Goal: Information Seeking & Learning: Check status

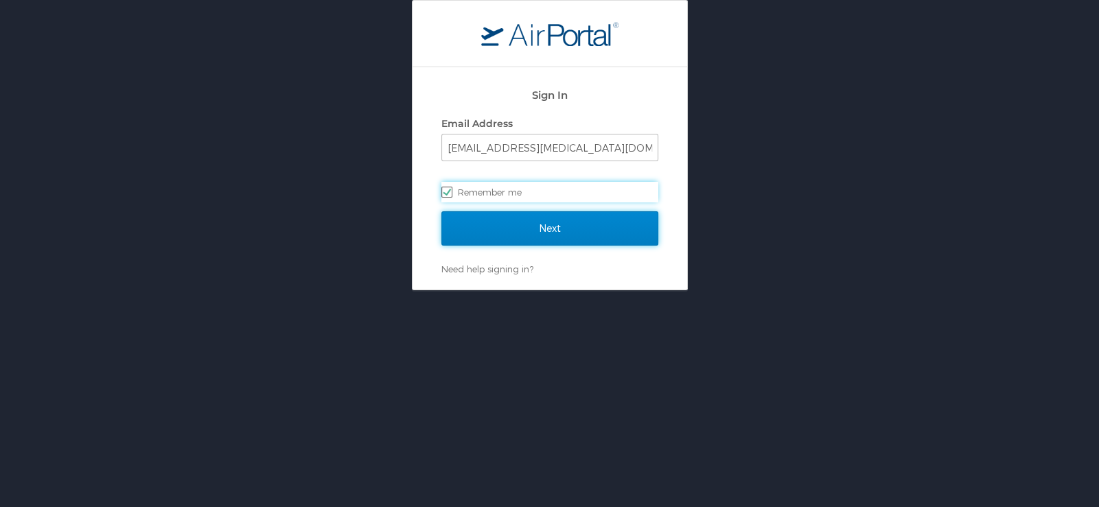
click at [621, 231] on input "Next" at bounding box center [550, 228] width 217 height 34
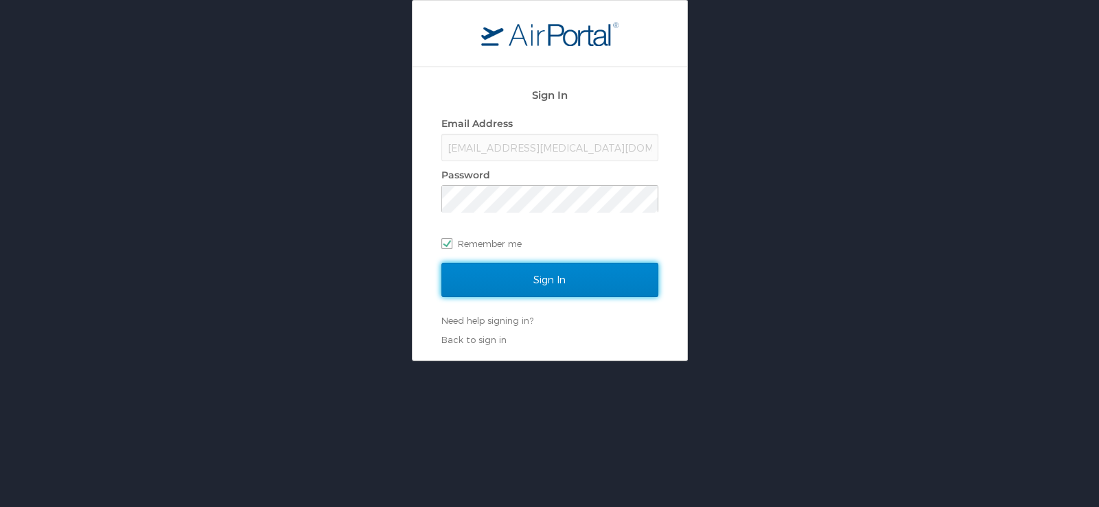
click at [628, 279] on input "Sign In" at bounding box center [550, 280] width 217 height 34
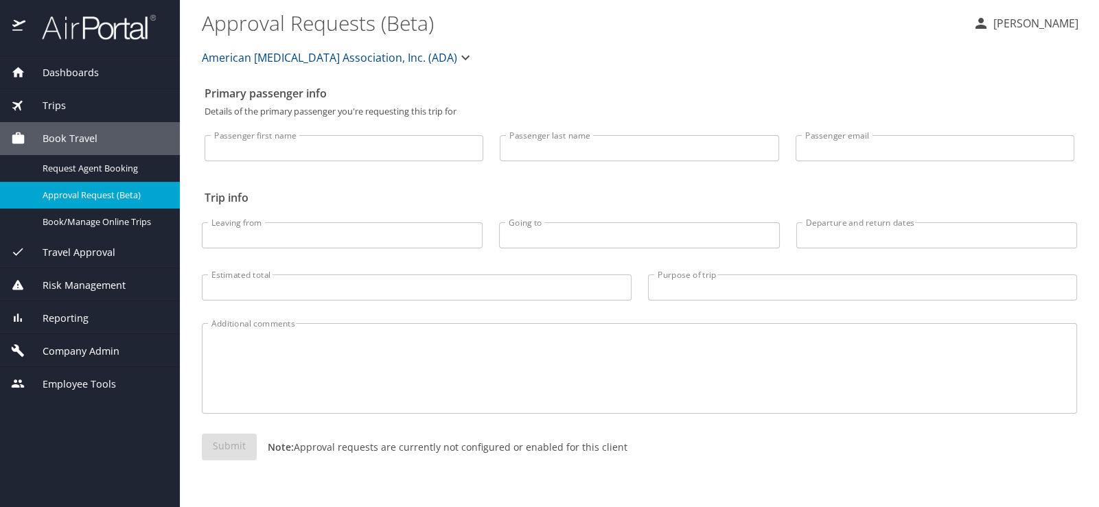
click at [67, 350] on div "Company Admin" at bounding box center [90, 350] width 180 height 33
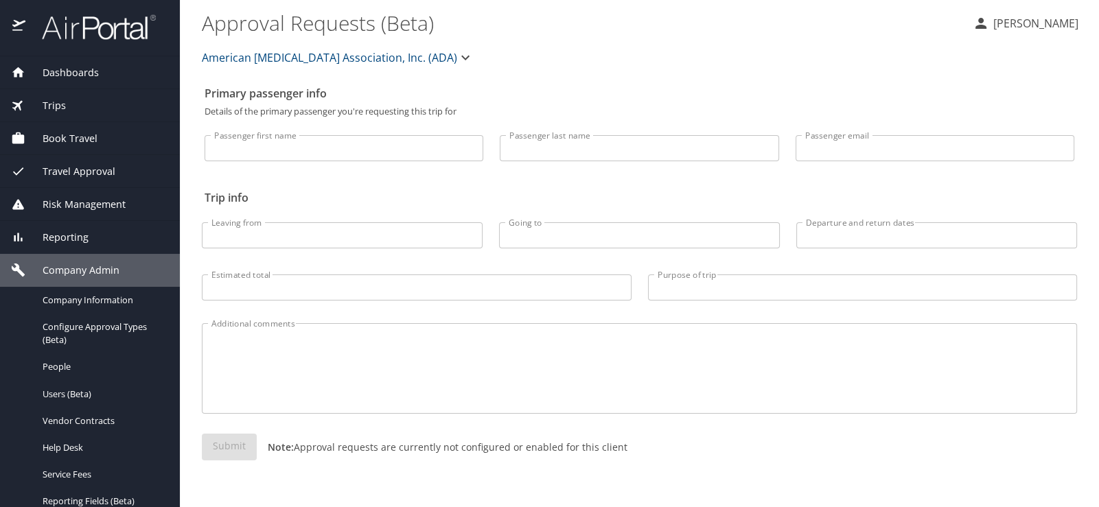
click at [58, 236] on span "Reporting" at bounding box center [56, 237] width 63 height 15
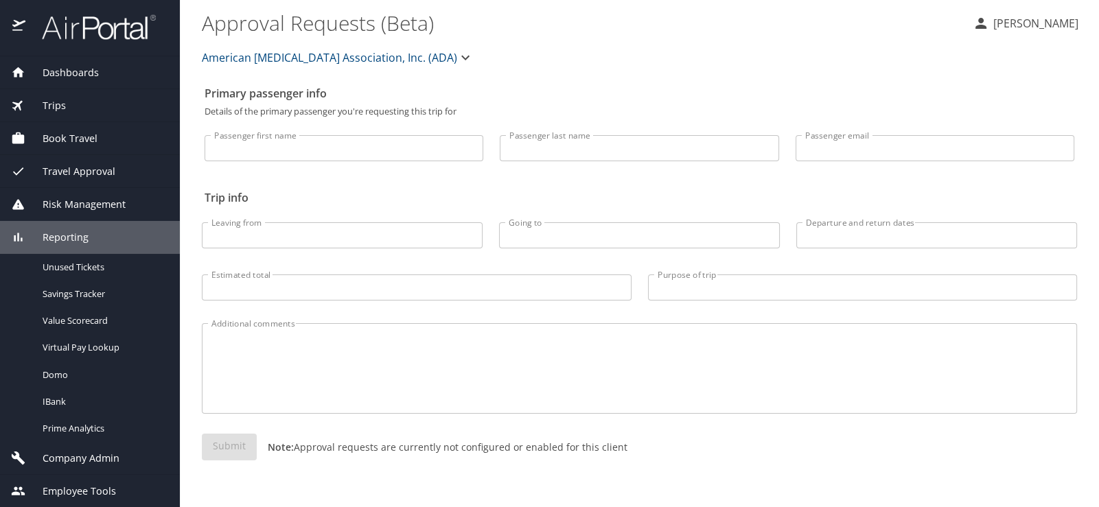
click at [54, 111] on span "Trips" at bounding box center [45, 105] width 41 height 15
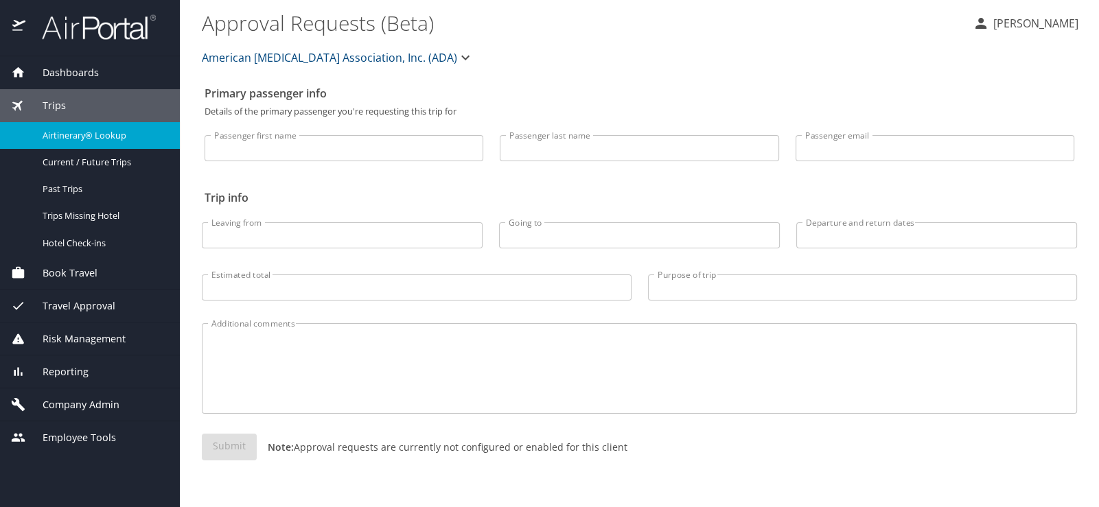
click at [56, 132] on span "Airtinerary® Lookup" at bounding box center [103, 135] width 121 height 13
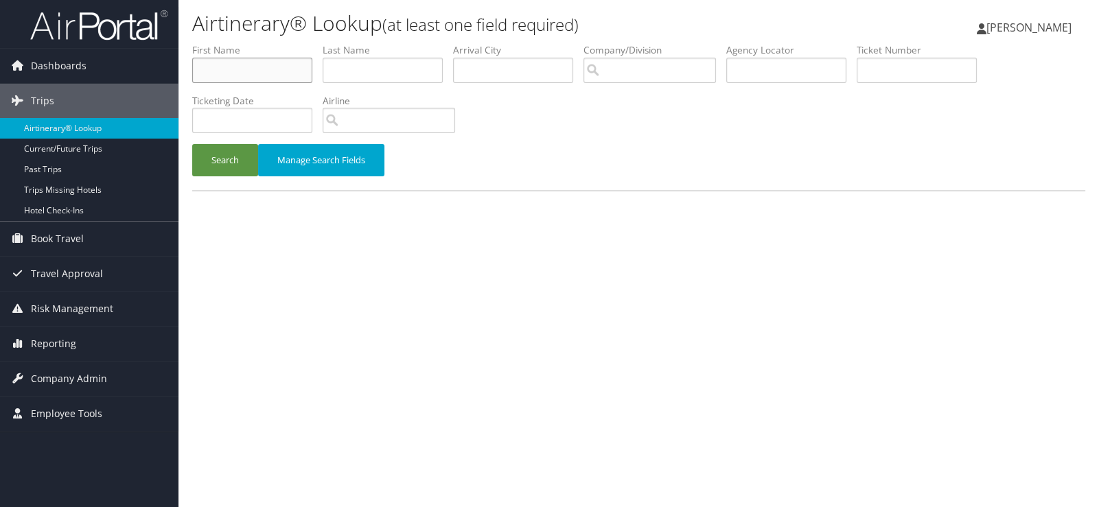
drag, startPoint x: 244, startPoint y: 52, endPoint x: 237, endPoint y: 106, distance: 54.7
click at [244, 58] on input "text" at bounding box center [252, 70] width 120 height 25
type input "Emily"
type input "Madison"
click at [226, 144] on button "Search" at bounding box center [225, 160] width 66 height 32
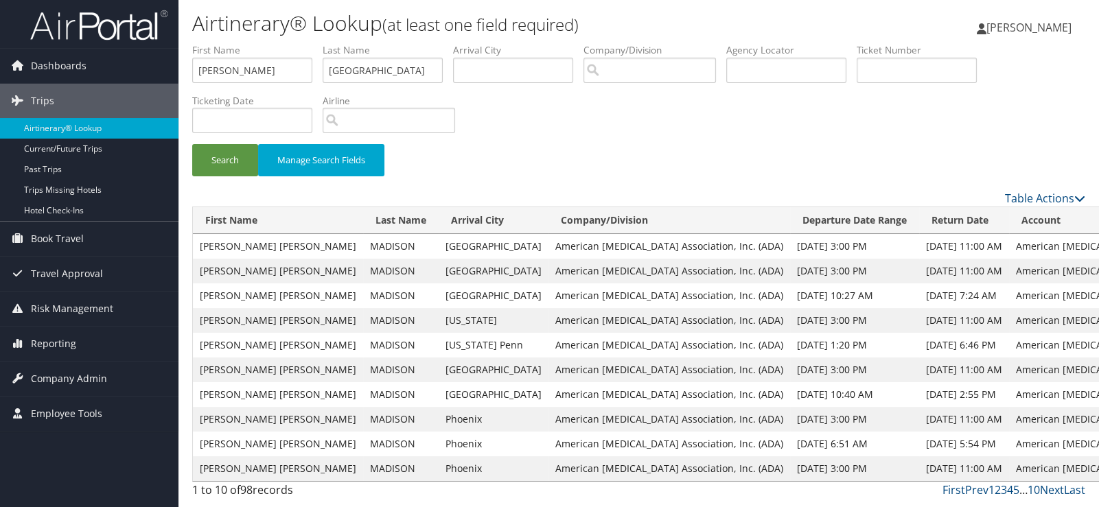
drag, startPoint x: 225, startPoint y: 51, endPoint x: 159, endPoint y: 47, distance: 66.0
click at [165, 52] on div "Dashboards AirPortal 360™ (Manager) My Travel Dashboard Trips Airtinerary® Look…" at bounding box center [549, 253] width 1099 height 507
drag, startPoint x: 347, startPoint y: 56, endPoint x: 175, endPoint y: 34, distance: 173.1
click at [258, 43] on ul "First Name Last Name Madison Departure City Arrival City Company/Division Airpo…" at bounding box center [638, 43] width 893 height 0
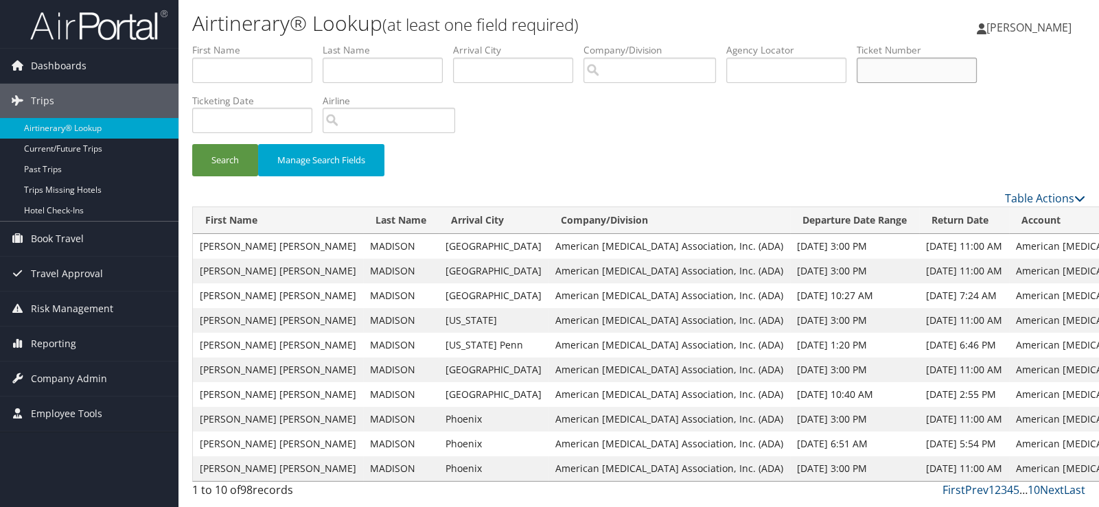
click at [857, 58] on input "text" at bounding box center [917, 70] width 120 height 25
type input "7309039043"
click at [225, 144] on button "Search" at bounding box center [225, 160] width 66 height 32
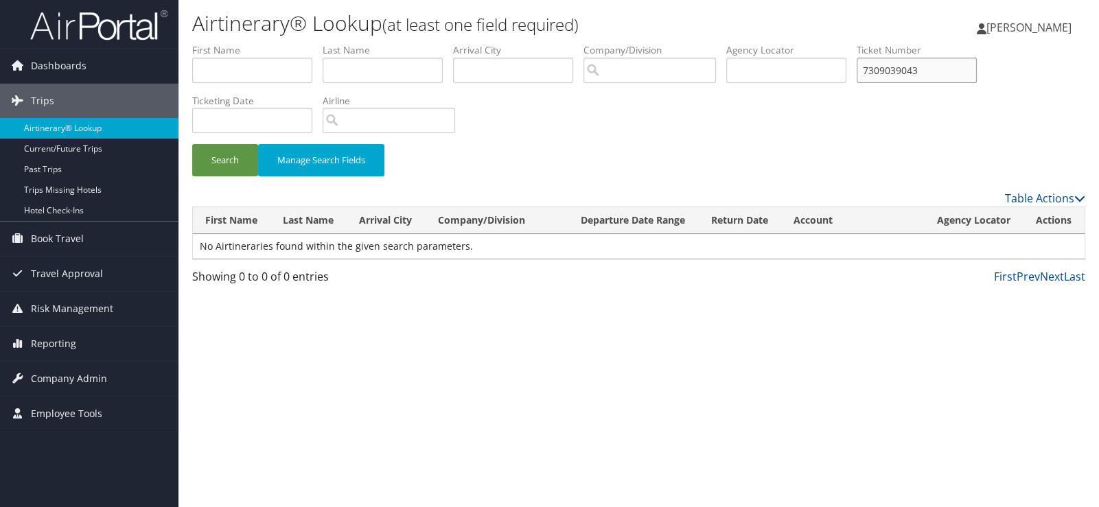
drag, startPoint x: 832, startPoint y: 58, endPoint x: 683, endPoint y: 65, distance: 148.5
click at [690, 43] on ul "First Name Last Name Departure City Arrival City Company/Division Airport/City …" at bounding box center [638, 43] width 893 height 0
click at [727, 58] on input "text" at bounding box center [787, 70] width 120 height 25
type input "D5NM38"
click at [211, 144] on button "Search" at bounding box center [225, 160] width 66 height 32
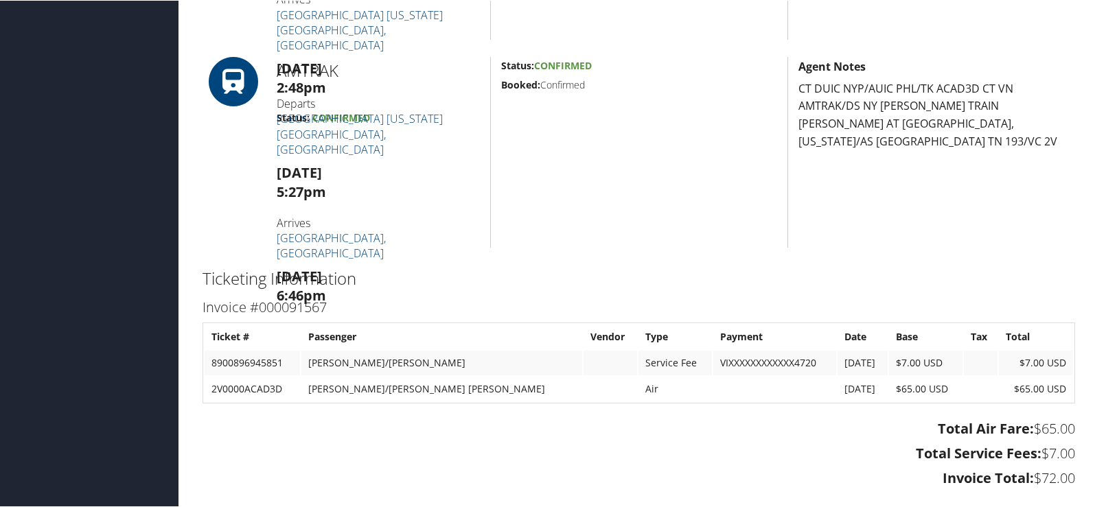
scroll to position [617, 0]
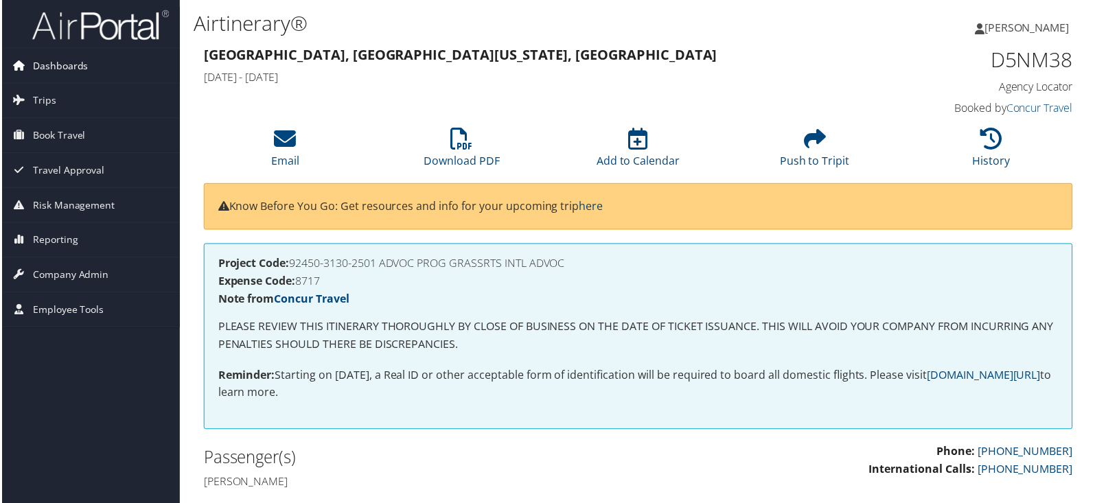
drag, startPoint x: 41, startPoint y: 67, endPoint x: 44, endPoint y: 76, distance: 10.0
click at [41, 67] on span "Dashboards" at bounding box center [59, 66] width 56 height 34
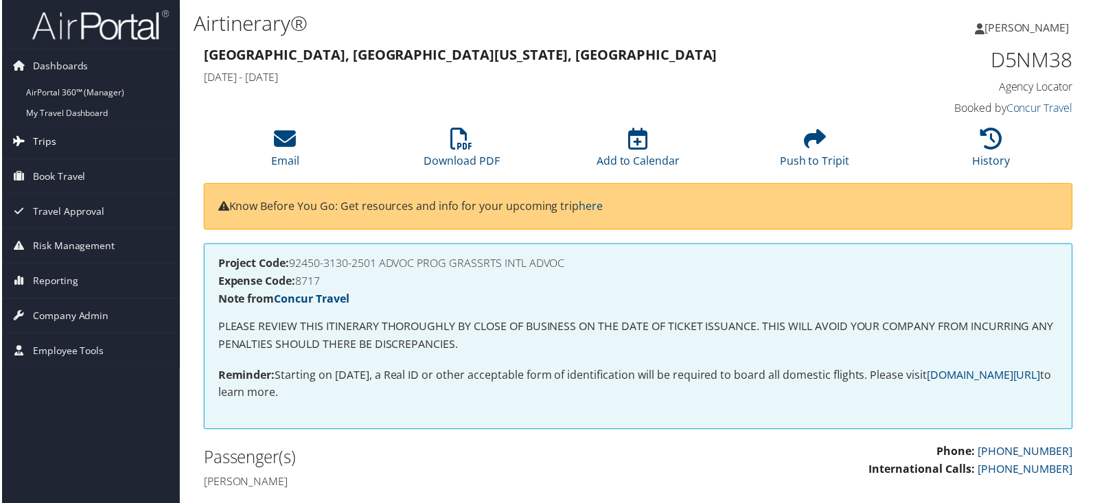
click at [54, 144] on link "Trips" at bounding box center [89, 142] width 179 height 34
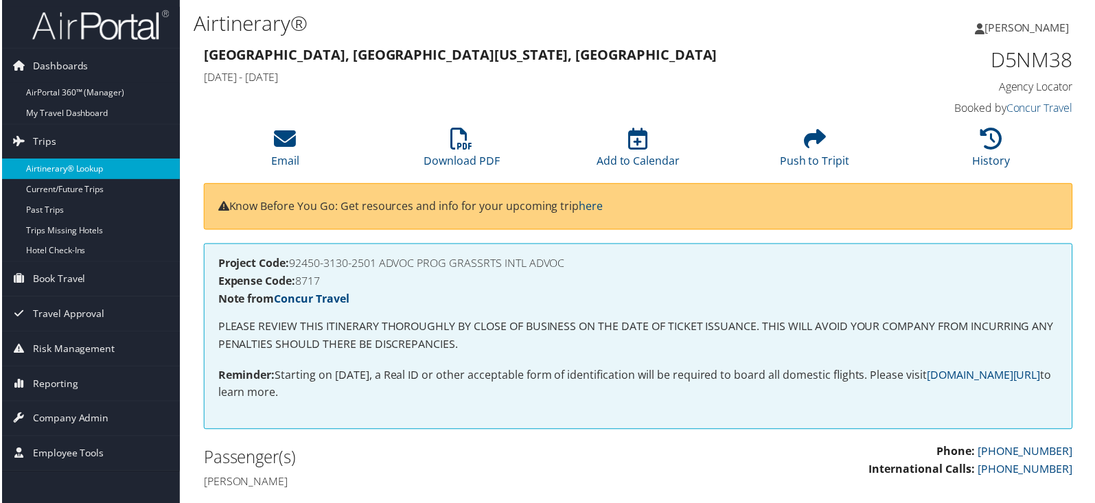
click at [56, 171] on link "Airtinerary® Lookup" at bounding box center [89, 169] width 179 height 21
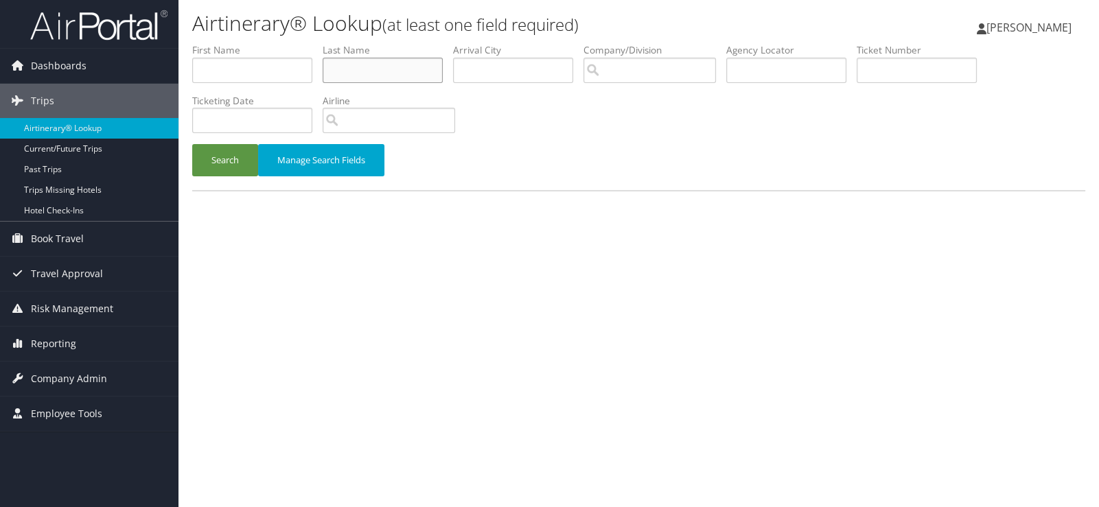
click at [345, 58] on input "text" at bounding box center [383, 70] width 120 height 25
click at [244, 58] on input "text" at bounding box center [252, 70] width 120 height 25
type input "[PERSON_NAME]"
click at [218, 144] on button "Search" at bounding box center [225, 160] width 66 height 32
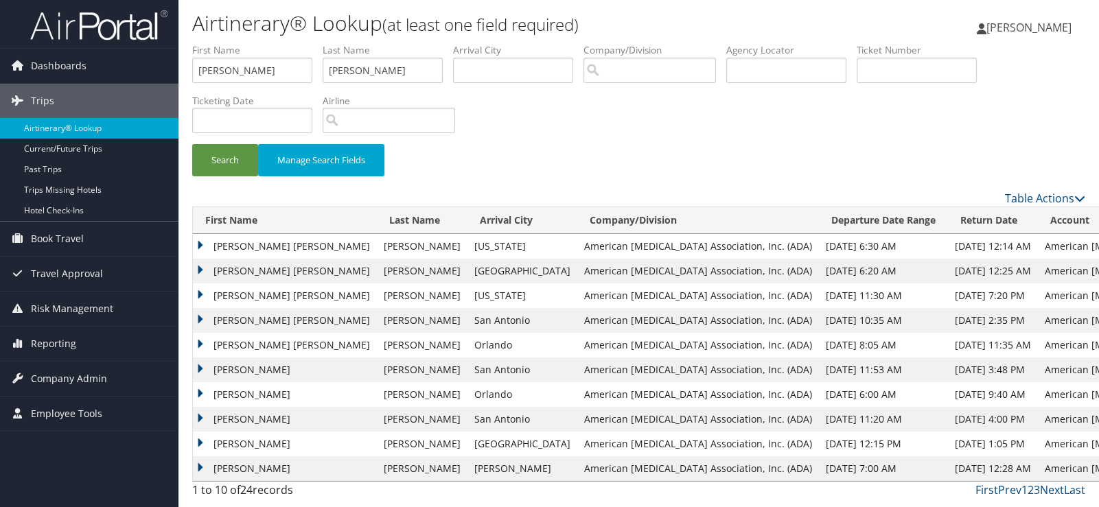
click at [477, 446] on div "Airtinerary® Lookup (at least one field required) Nancy Barfield Nancy Barfield…" at bounding box center [639, 253] width 921 height 507
drag, startPoint x: 242, startPoint y: 55, endPoint x: 156, endPoint y: 54, distance: 85.8
click at [156, 54] on div "Dashboards AirPortal 360™ (Manager) My Travel Dashboard Trips Airtinerary® Look…" at bounding box center [549, 253] width 1099 height 507
drag, startPoint x: 341, startPoint y: 64, endPoint x: 249, endPoint y: 53, distance: 92.7
click at [249, 43] on ul "First Name Last Name Gordon Departure City Arrival City Company/Division Airpor…" at bounding box center [638, 43] width 893 height 0
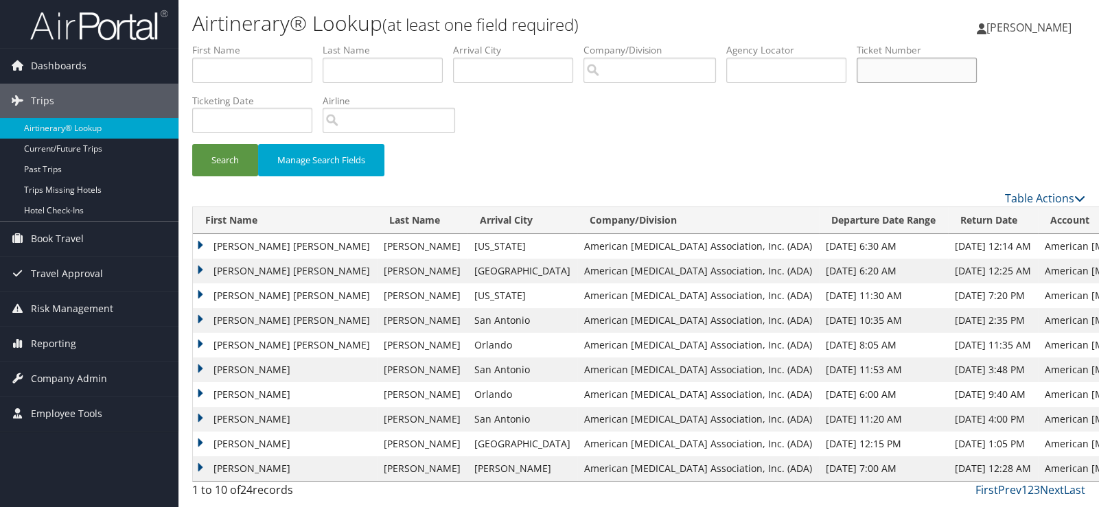
click at [857, 58] on input "text" at bounding box center [917, 70] width 120 height 25
type input "089771378"
click at [229, 144] on button "Search" at bounding box center [225, 160] width 66 height 32
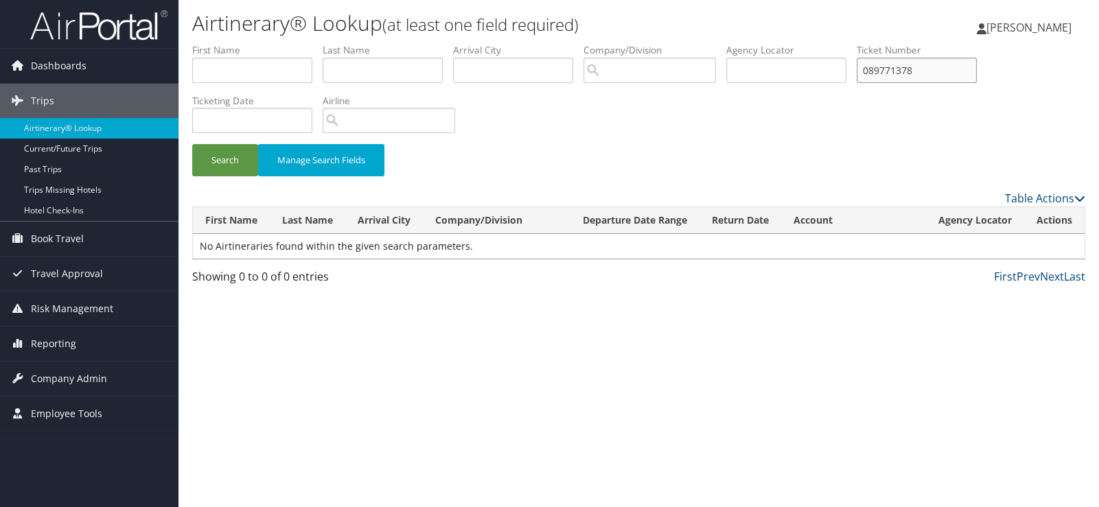
drag, startPoint x: 823, startPoint y: 57, endPoint x: 653, endPoint y: 59, distance: 170.3
click at [657, 43] on ul "First Name Last Name Departure City Arrival City Company/Division Airport/City …" at bounding box center [638, 43] width 893 height 0
click at [505, 336] on div "Airtinerary® Lookup (at least one field required) Nancy Barfield Nancy Barfield…" at bounding box center [639, 253] width 921 height 507
click at [323, 58] on input "text" at bounding box center [383, 70] width 120 height 25
click at [349, 58] on input "text" at bounding box center [383, 70] width 120 height 25
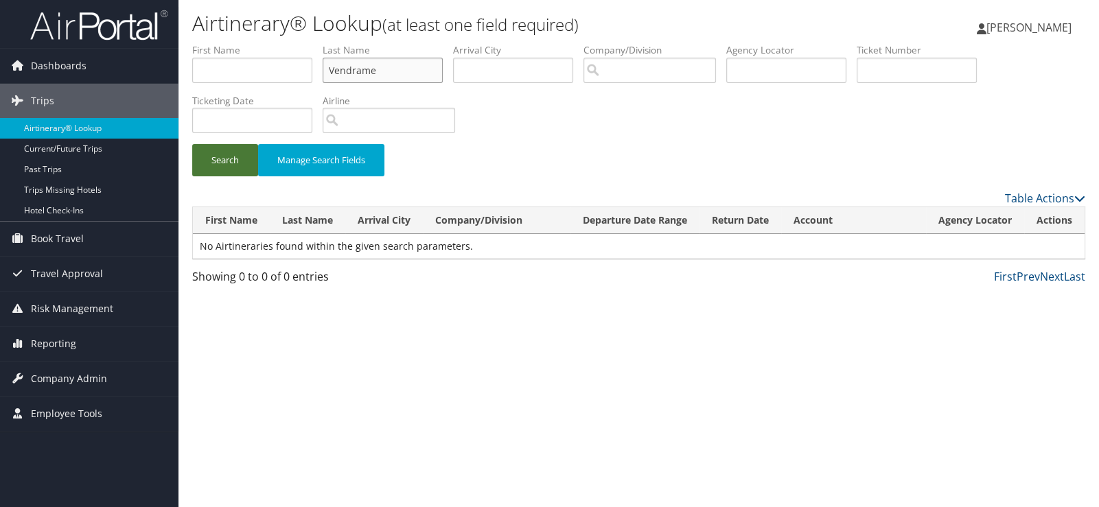
type input "Vendrame"
click at [217, 144] on button "Search" at bounding box center [225, 160] width 66 height 32
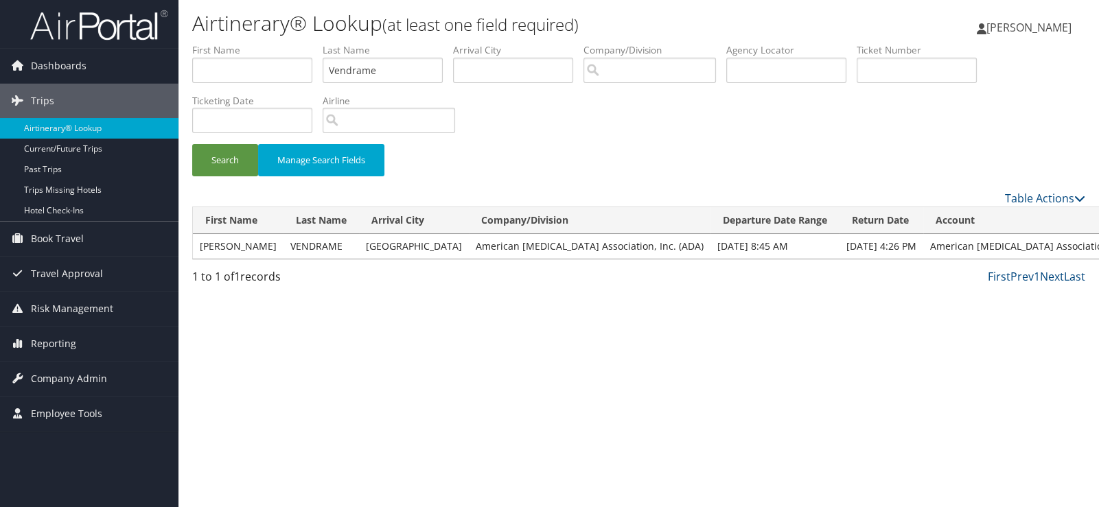
click at [1051, 23] on span "[PERSON_NAME]" at bounding box center [1029, 27] width 85 height 15
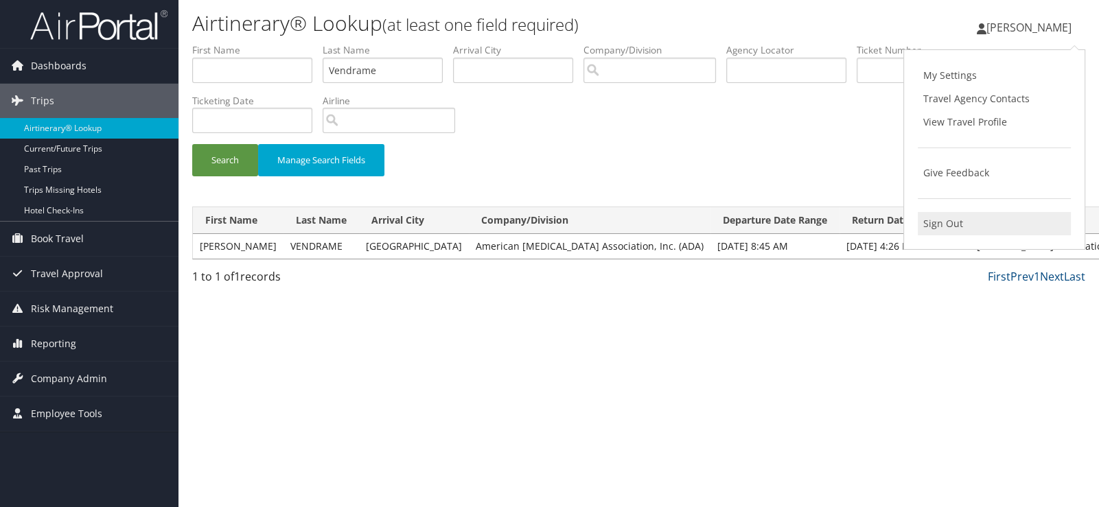
click at [939, 212] on link "Sign Out" at bounding box center [994, 223] width 153 height 23
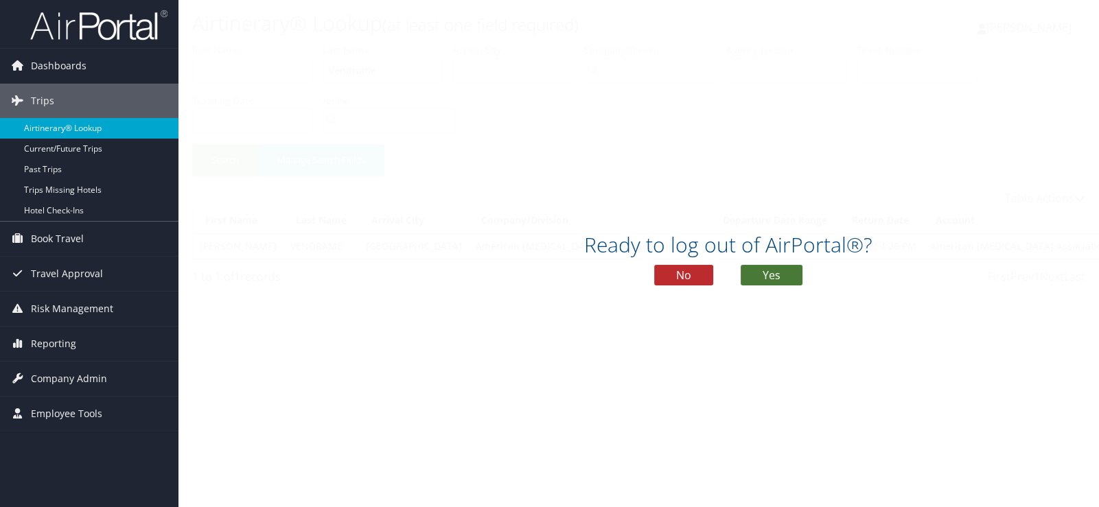
click at [776, 269] on button "Yes" at bounding box center [772, 275] width 62 height 21
